Goal: Task Accomplishment & Management: Manage account settings

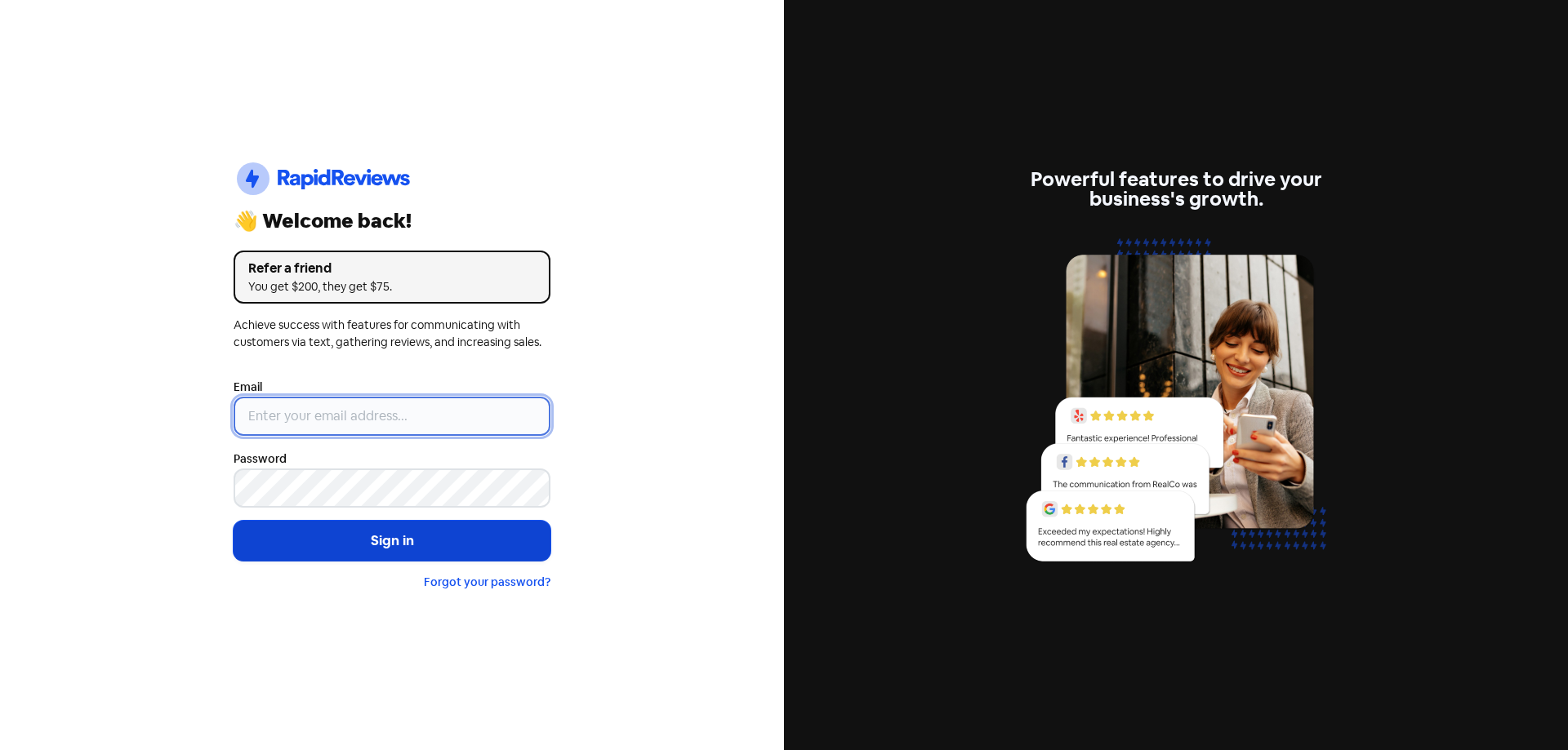
type input "[EMAIL_ADDRESS][DOMAIN_NAME]"
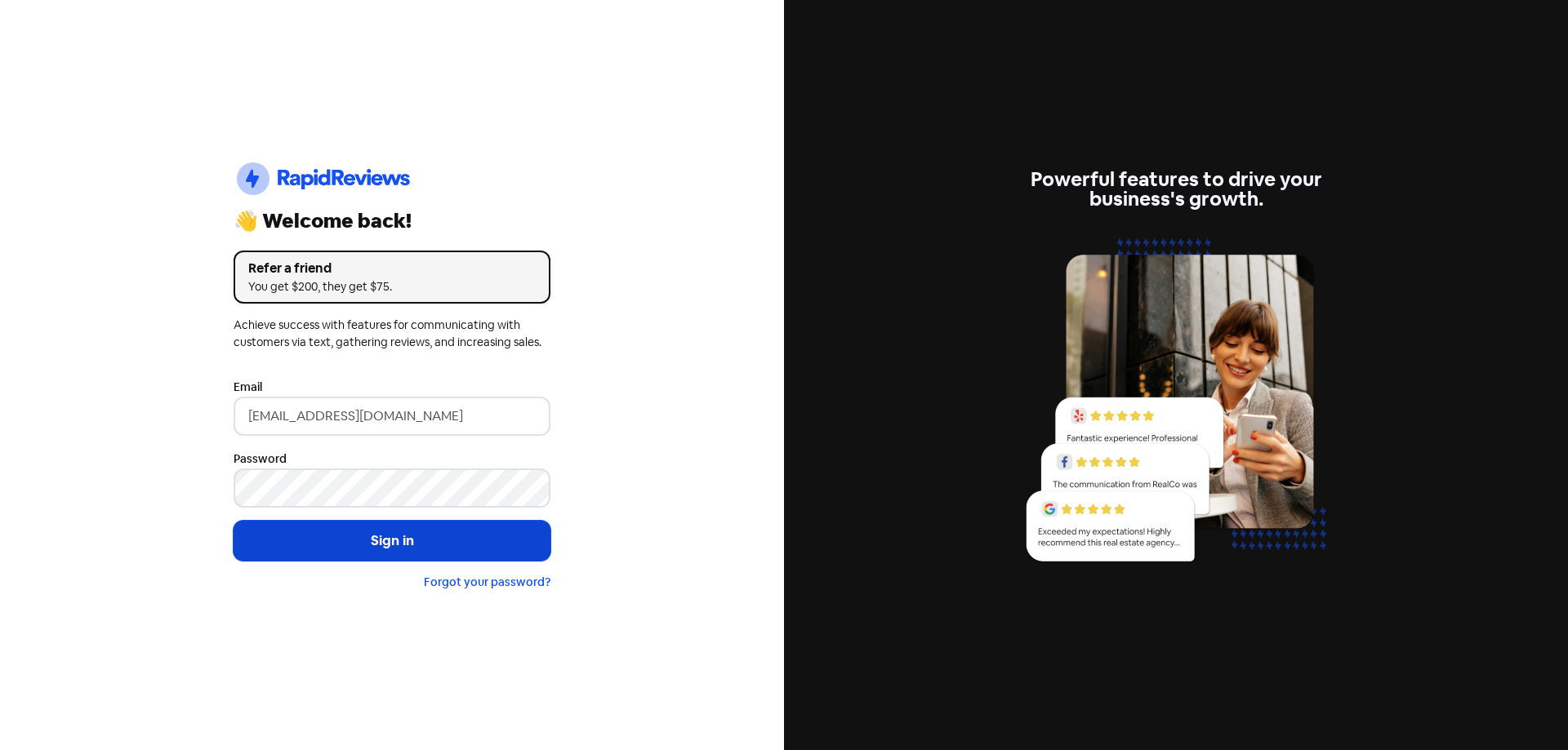
click at [368, 531] on button "Sign in" at bounding box center [391, 541] width 316 height 41
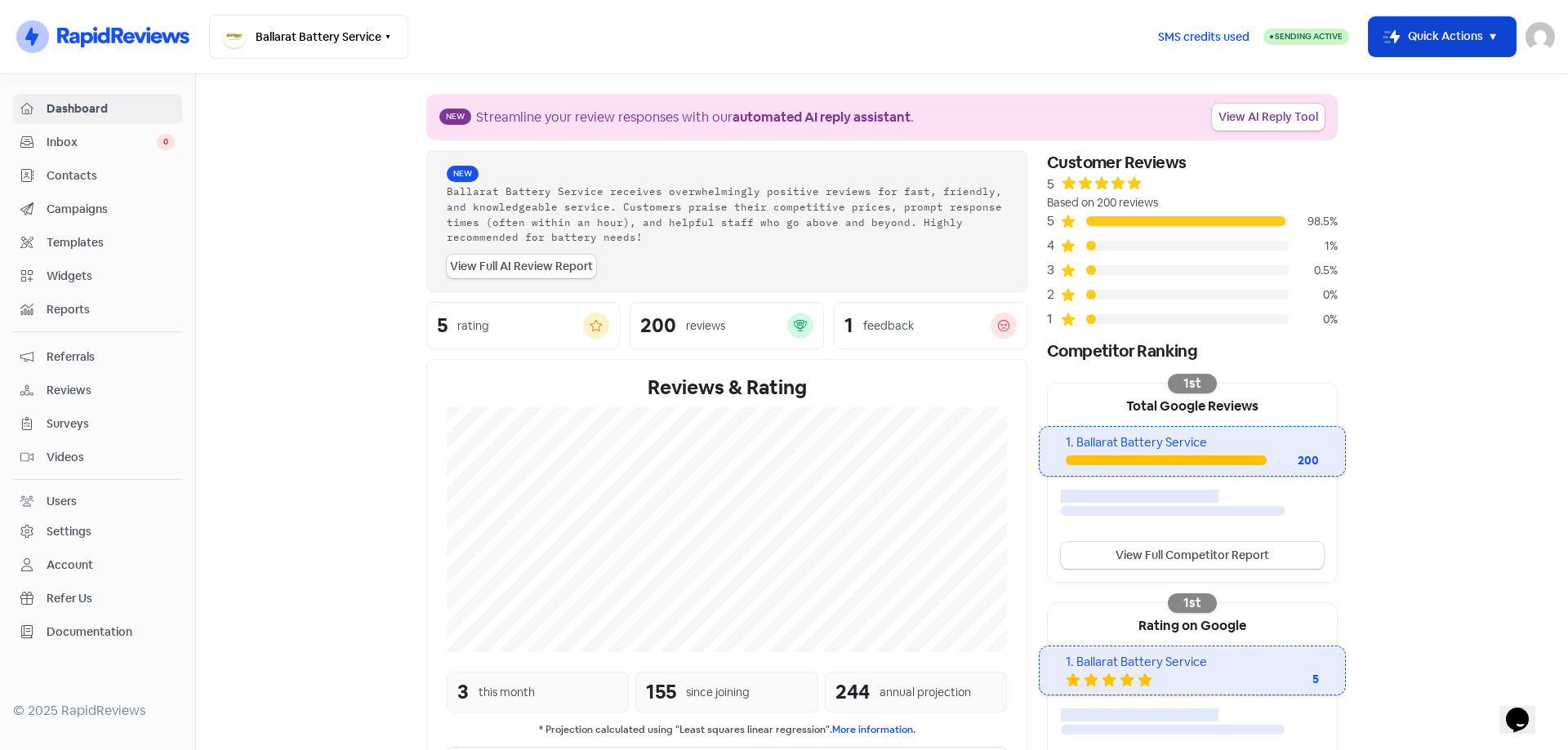
click at [1417, 19] on button "Icon For Thunder-move Quick Actions" at bounding box center [1442, 36] width 147 height 39
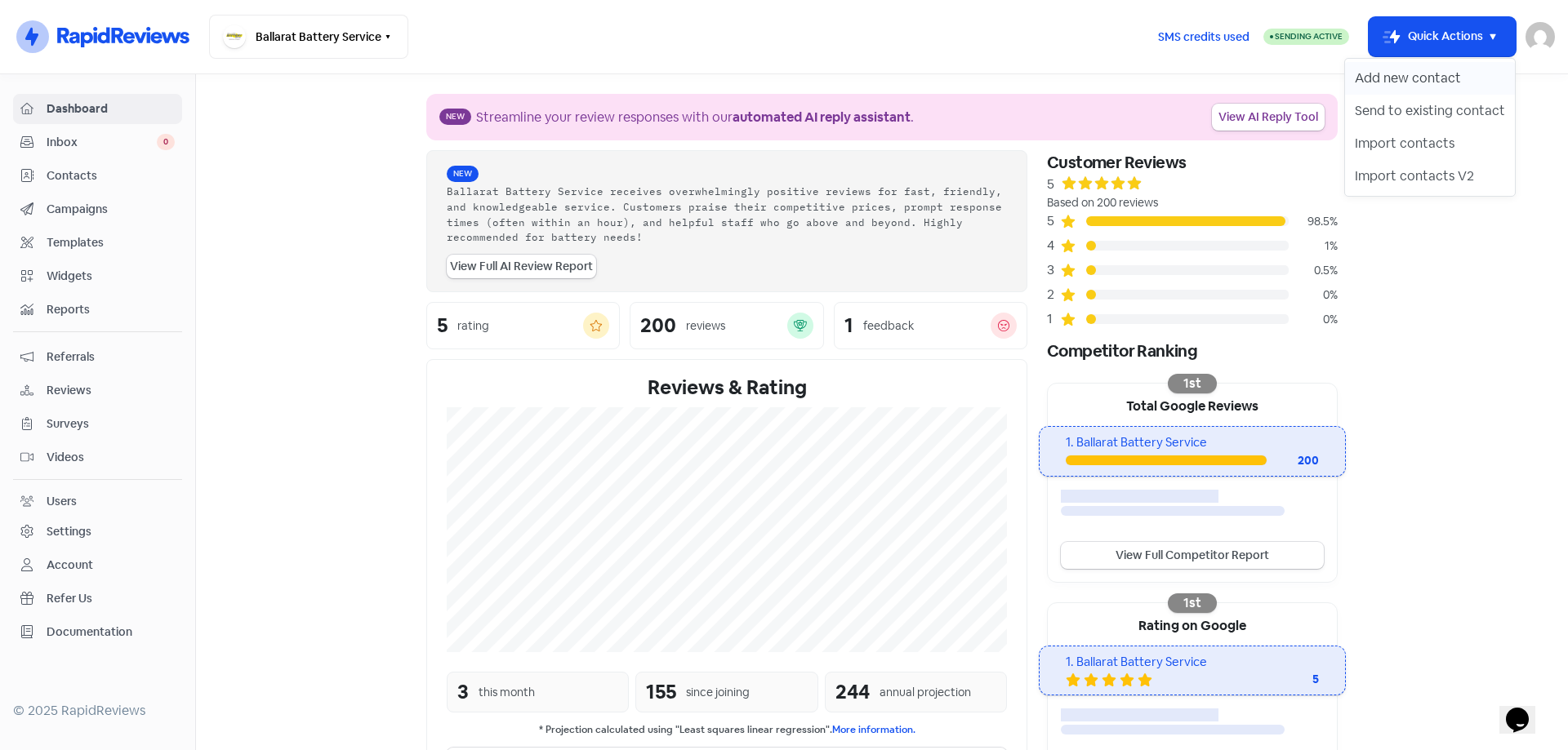
click at [1382, 85] on button "Add new contact" at bounding box center [1429, 78] width 170 height 33
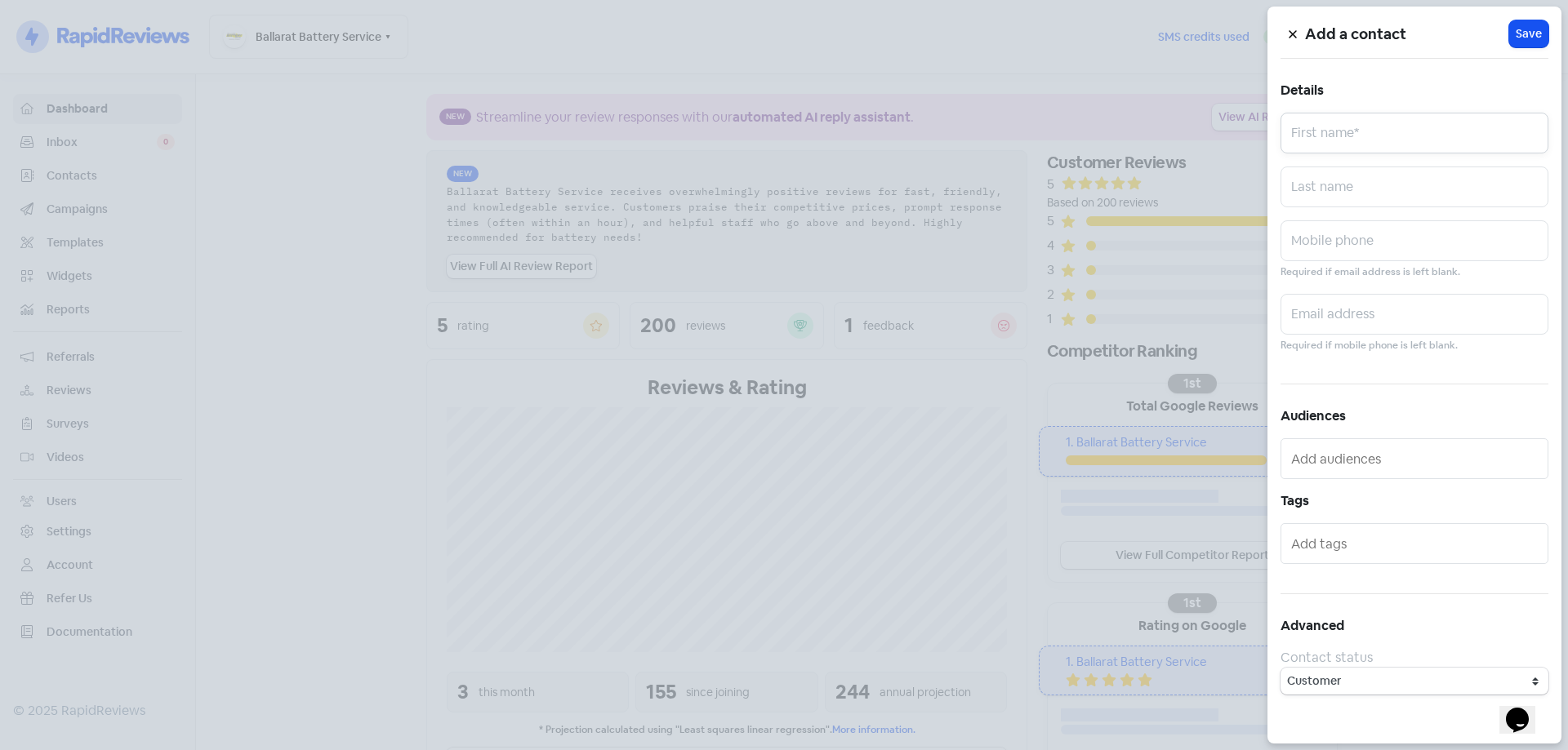
click at [1326, 147] on input "text" at bounding box center [1414, 133] width 268 height 41
type input "[PERSON_NAME]"
click at [1342, 229] on input "text" at bounding box center [1414, 241] width 268 height 41
paste input "0407318922"
type input "0407318922"
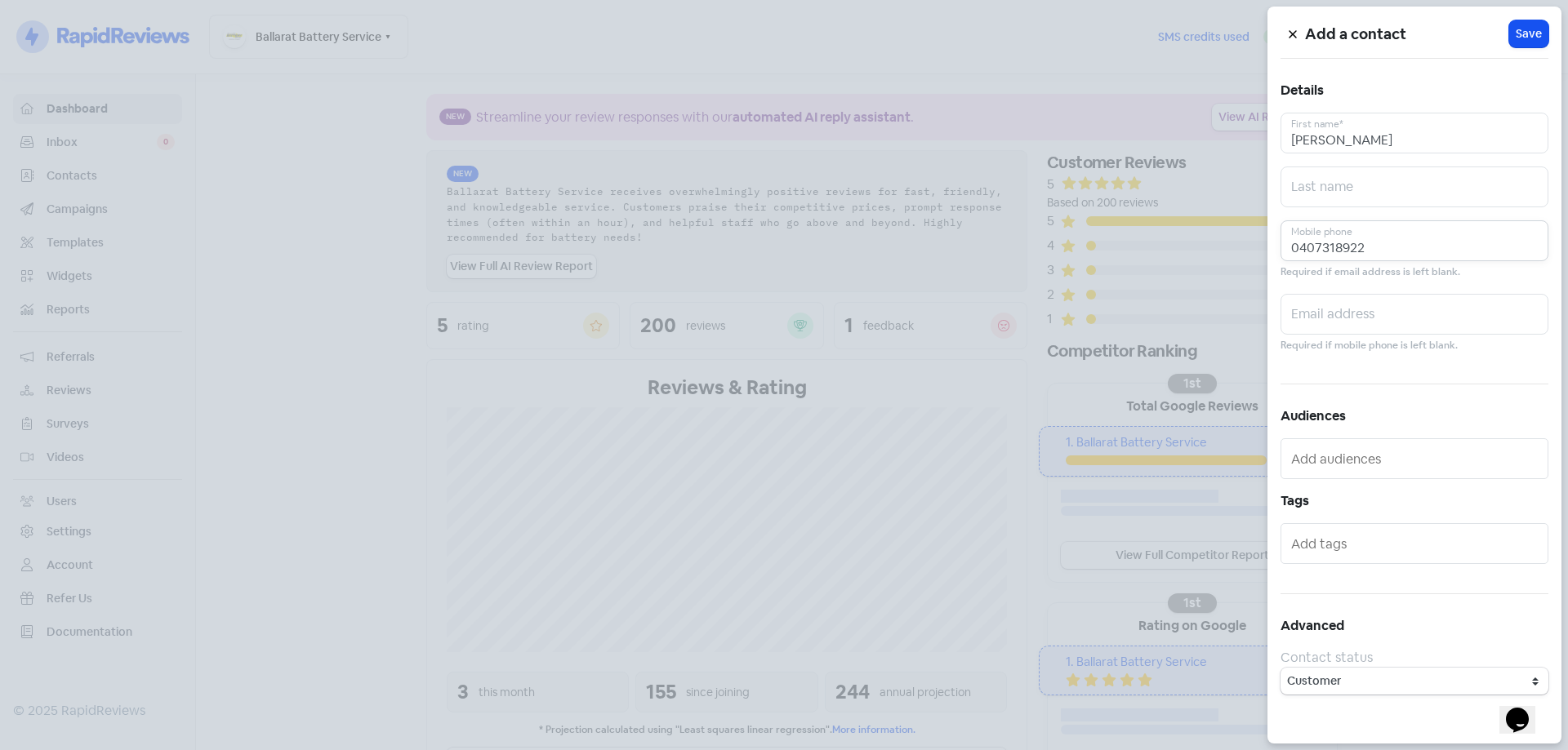
click at [1290, 242] on input "0407318922" at bounding box center [1414, 241] width 268 height 41
click at [1290, 207] on div "Add a contact Icon For Loading Save Details [PERSON_NAME] First name* Last name…" at bounding box center [1414, 375] width 294 height 737
click at [1282, 213] on div "Add a contact Icon For Loading Save Details [PERSON_NAME] First name* Last name…" at bounding box center [1414, 375] width 294 height 737
click at [1524, 40] on span "Save" at bounding box center [1529, 34] width 26 height 17
